Goal: Information Seeking & Learning: Learn about a topic

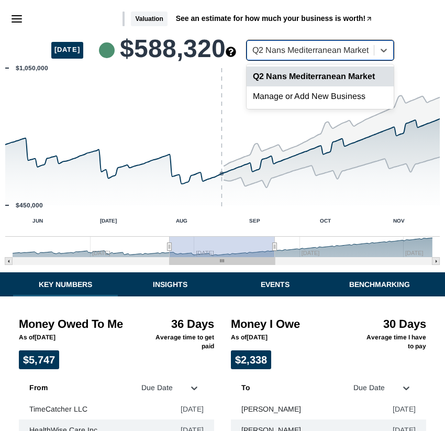
click at [374, 58] on div "Q2 Nans Mediterranean Market" at bounding box center [310, 50] width 127 height 18
click at [417, 17] on div "Valuation See an estimate for how much your business is worth!" at bounding box center [247, 19] width 375 height 15
